Goal: Find specific page/section: Find specific page/section

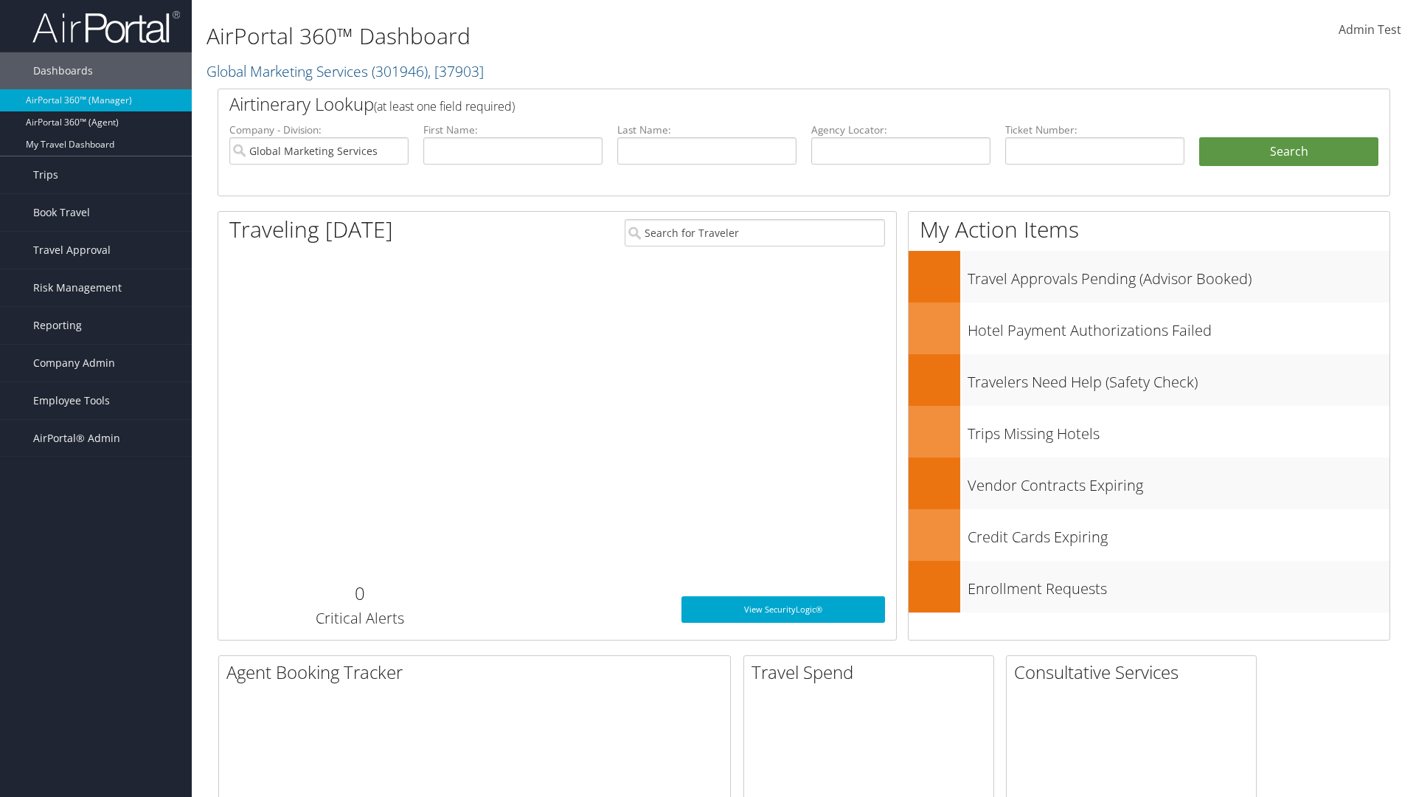
click at [96, 363] on span "Company Admin" at bounding box center [74, 362] width 82 height 37
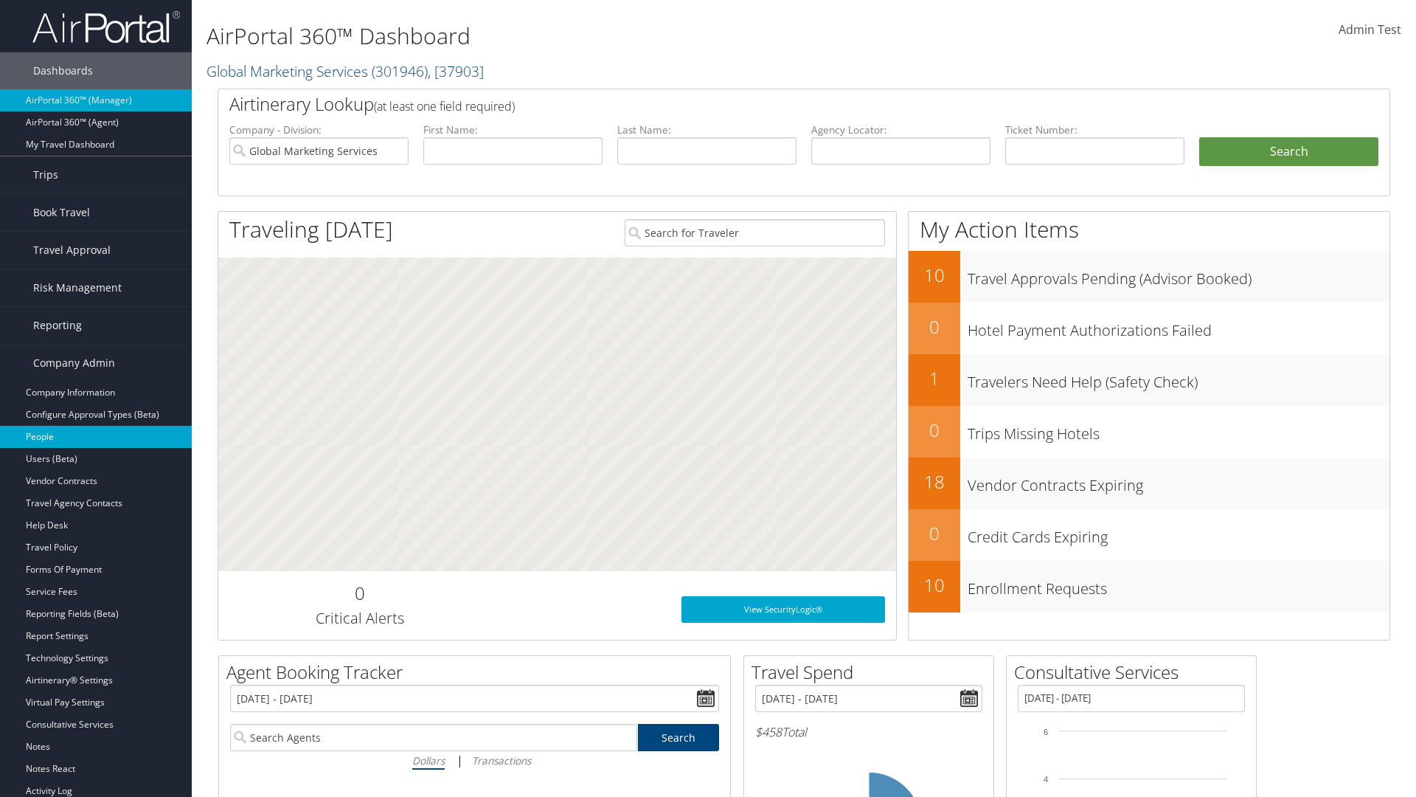
click at [96, 437] on link "People" at bounding box center [96, 437] width 192 height 22
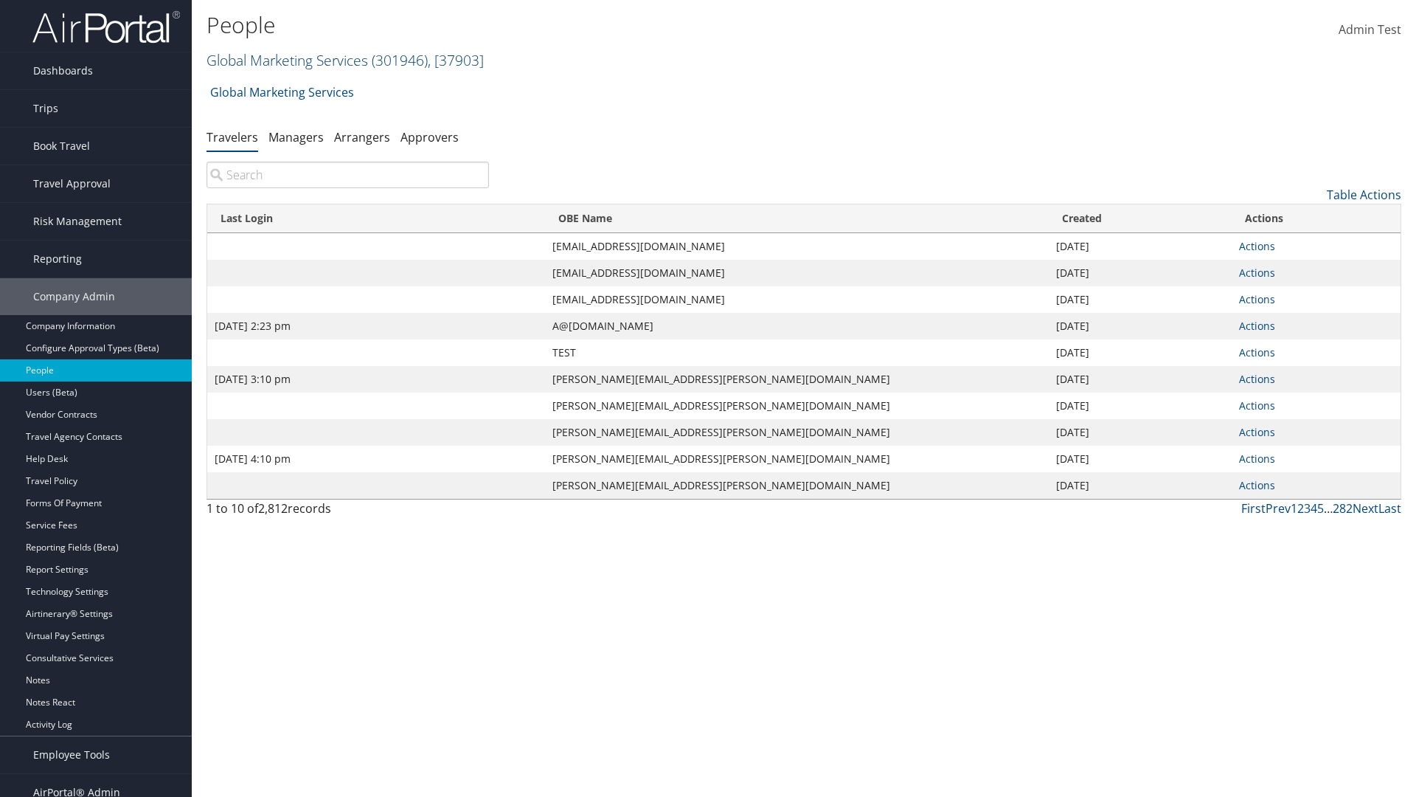
click at [285, 60] on link "Global Marketing Services ( 301946 ) , [ 37903 ]" at bounding box center [345, 60] width 277 height 20
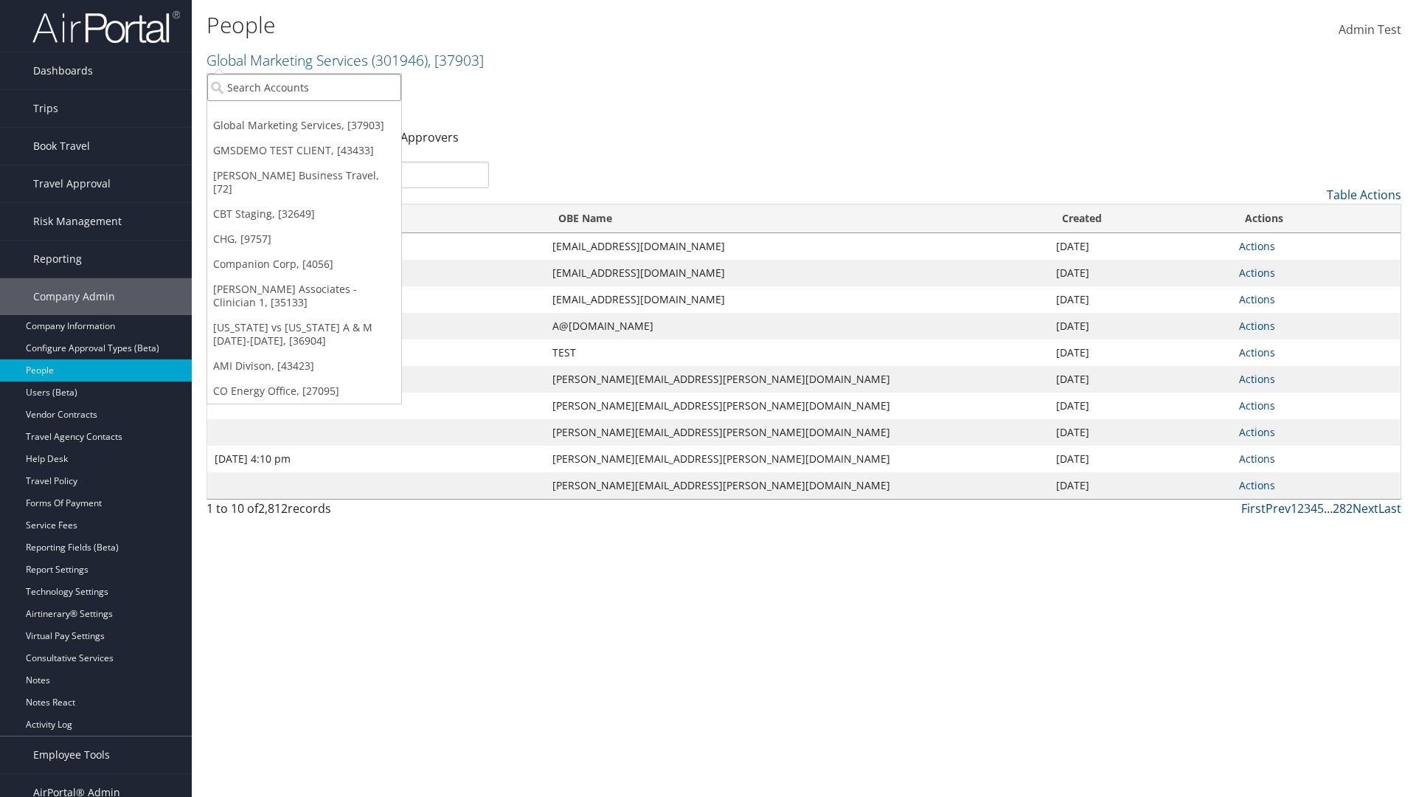
click at [304, 87] on input "search" at bounding box center [304, 87] width 194 height 27
type input "Global Marketing Services"
click at [318, 114] on div "Global Marketing Services (301946), [37903]" at bounding box center [318, 114] width 238 height 13
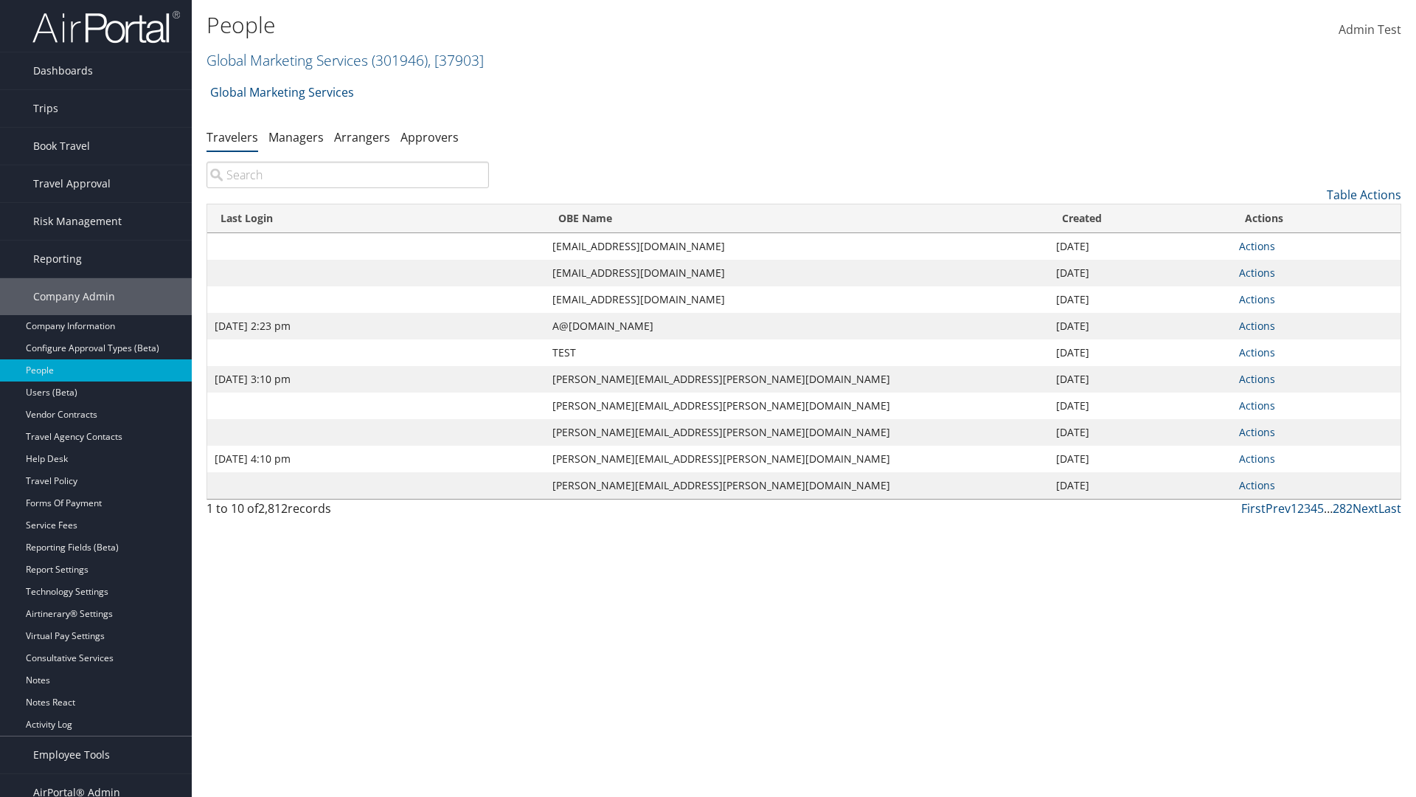
click at [347, 175] on input "search" at bounding box center [348, 175] width 283 height 27
type input "[DATE] 2:23 pm"
